Goal: Find specific page/section: Find specific page/section

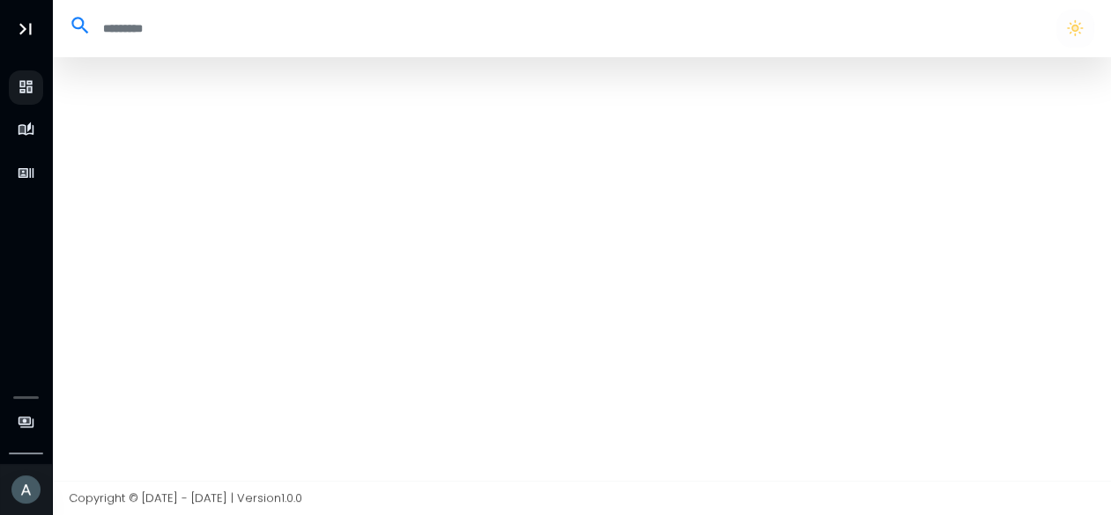
select select "**"
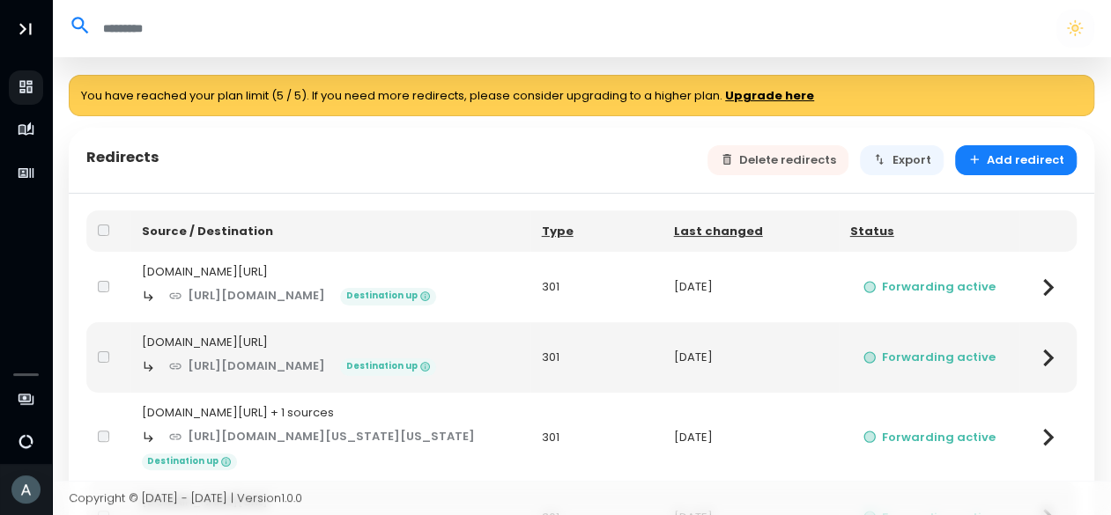
drag, startPoint x: 928, startPoint y: 1, endPoint x: 710, endPoint y: 31, distance: 219.7
click at [710, 31] on input "search" at bounding box center [566, 28] width 948 height 29
drag, startPoint x: 211, startPoint y: 2, endPoint x: 976, endPoint y: 11, distance: 765.7
click at [976, 11] on div at bounding box center [581, 28] width 1042 height 37
drag, startPoint x: 997, startPoint y: 1, endPoint x: 591, endPoint y: 56, distance: 409.0
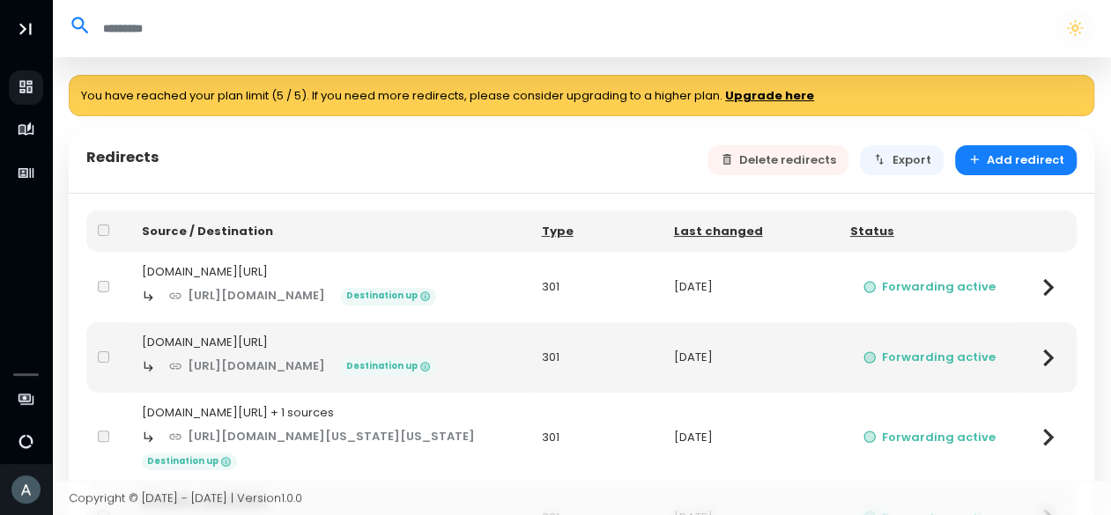
click at [591, 56] on header at bounding box center [582, 28] width 1060 height 57
drag, startPoint x: 351, startPoint y: 0, endPoint x: 766, endPoint y: 40, distance: 416.9
click at [766, 40] on input "search" at bounding box center [566, 28] width 948 height 29
